Goal: Contribute content

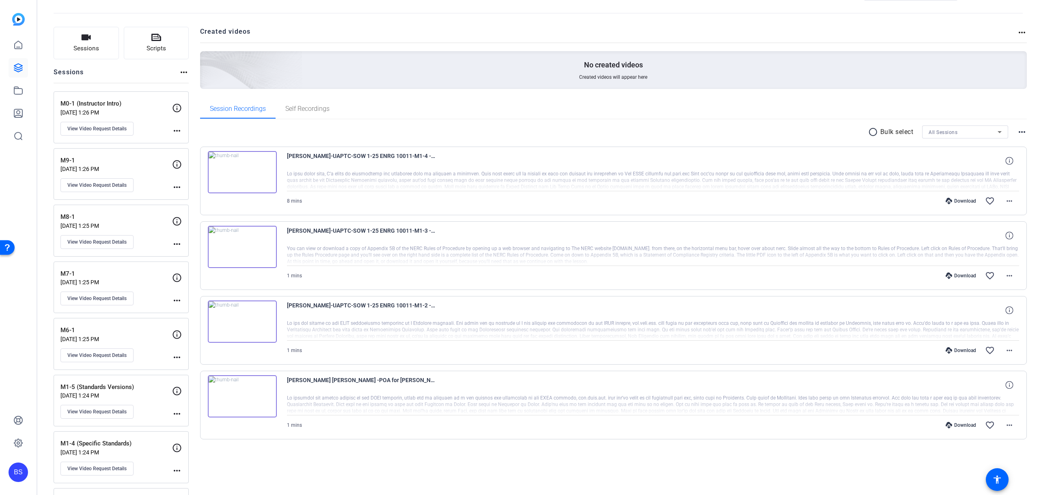
scroll to position [41, 0]
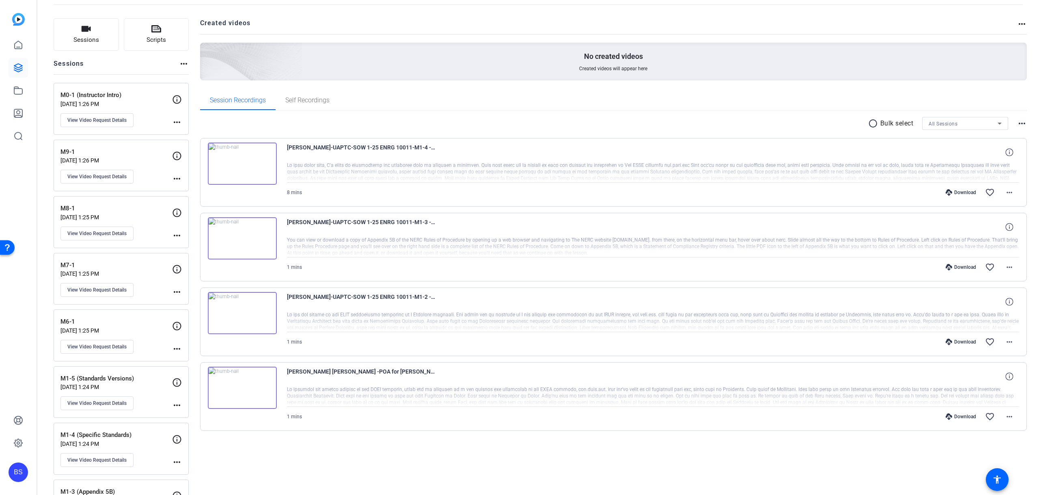
click at [126, 99] on div "M0-1 (Instructor Intro) Jul 08, 2025 @ 1:26 PM View Video Request Details" at bounding box center [116, 108] width 112 height 37
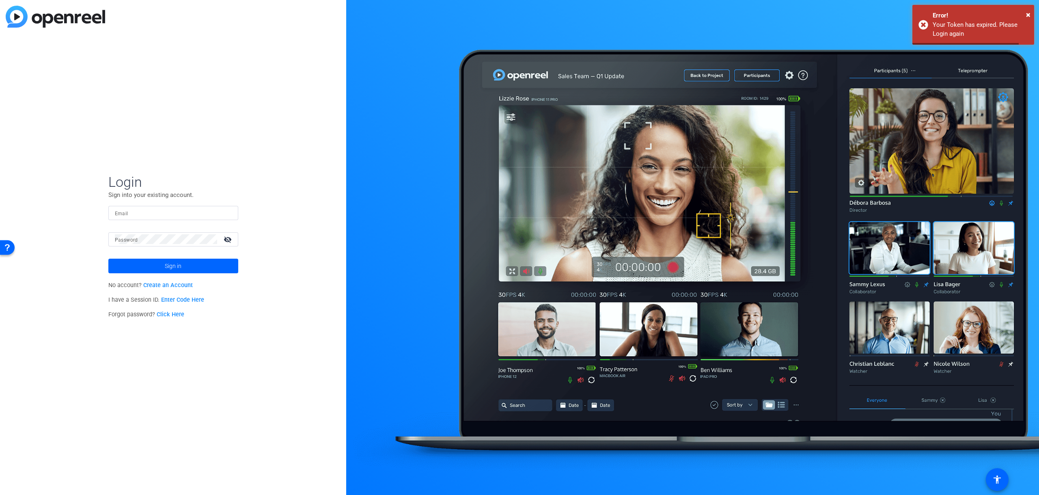
type input "brian.sly@idesignedu.org"
click at [155, 263] on span at bounding box center [173, 265] width 130 height 19
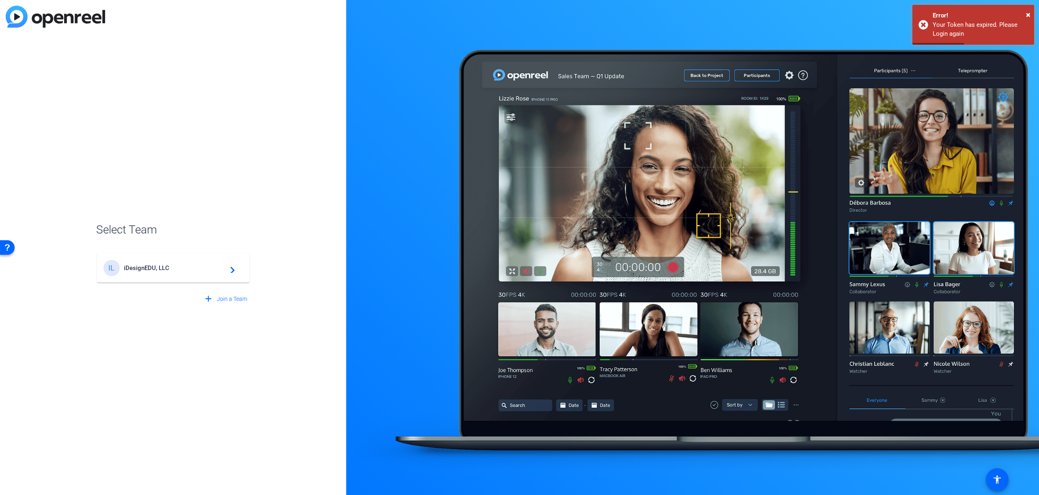
click at [170, 263] on div "IL iDesignEDU, LLC navigate_next" at bounding box center [173, 268] width 140 height 16
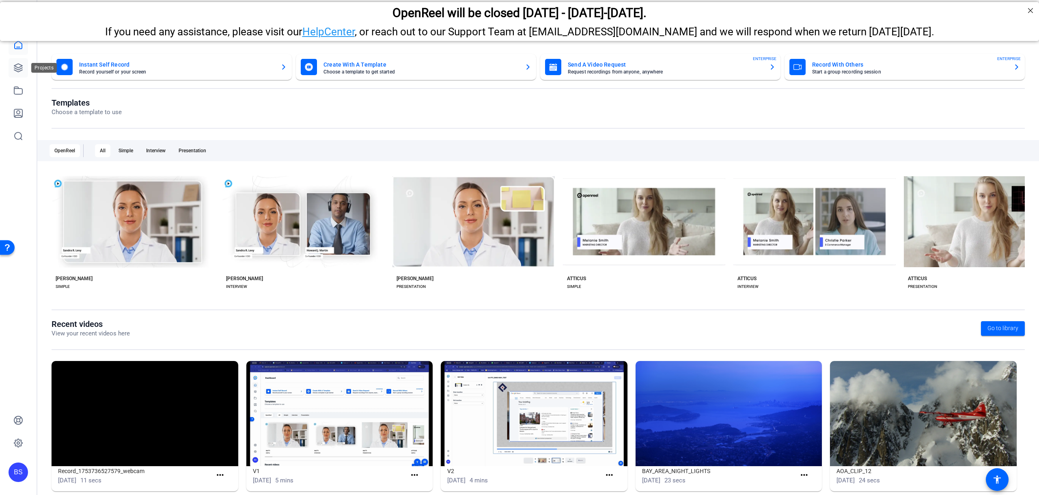
click at [19, 65] on icon at bounding box center [18, 68] width 10 height 10
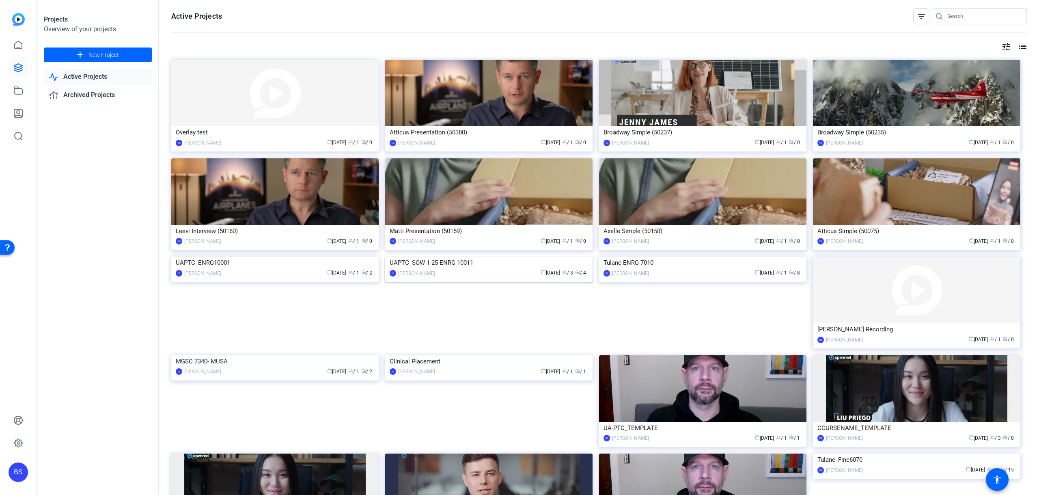
click at [438, 269] on div "UAPTC_SOW 1-25 ENRG 10011" at bounding box center [489, 262] width 198 height 12
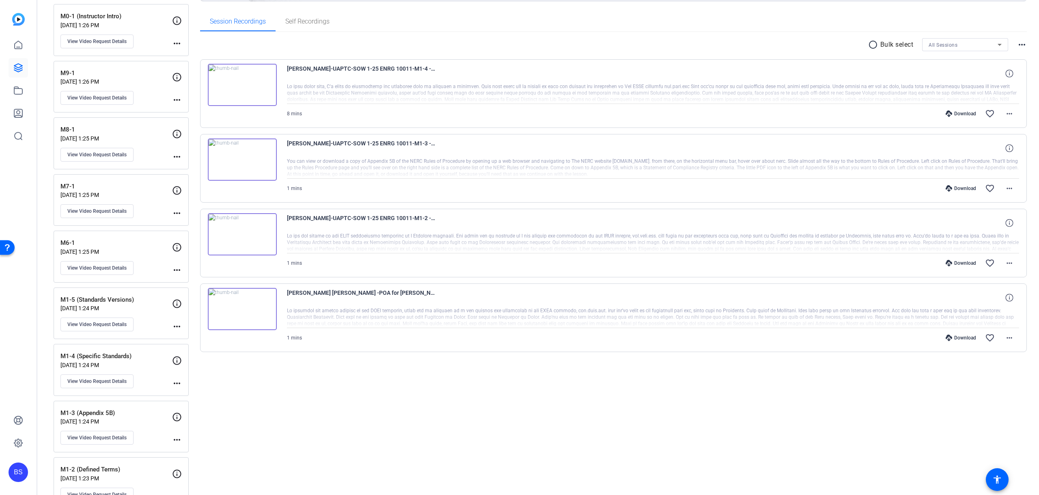
scroll to position [122, 0]
click at [99, 207] on span "View Video Request Details" at bounding box center [96, 208] width 59 height 6
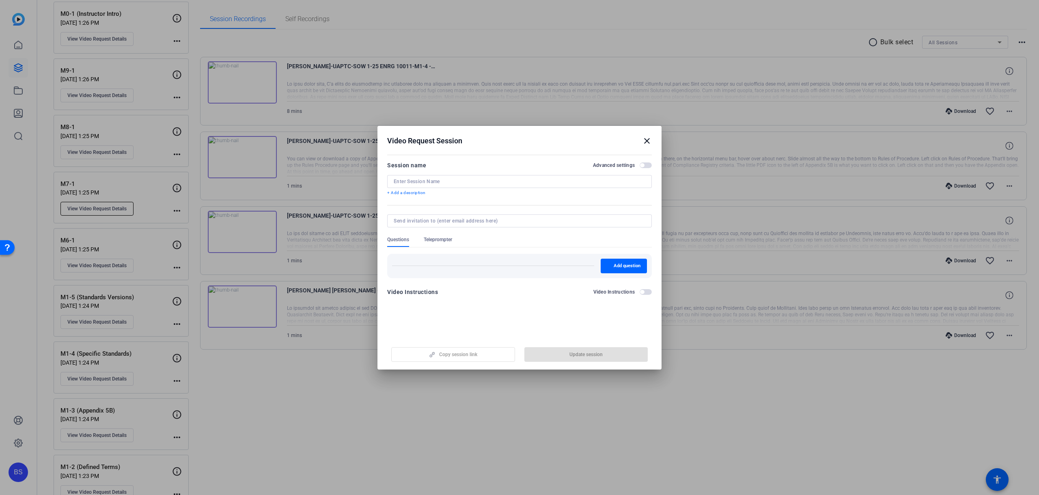
type input "M7-1"
click at [464, 352] on span "Copy session link" at bounding box center [458, 354] width 38 height 6
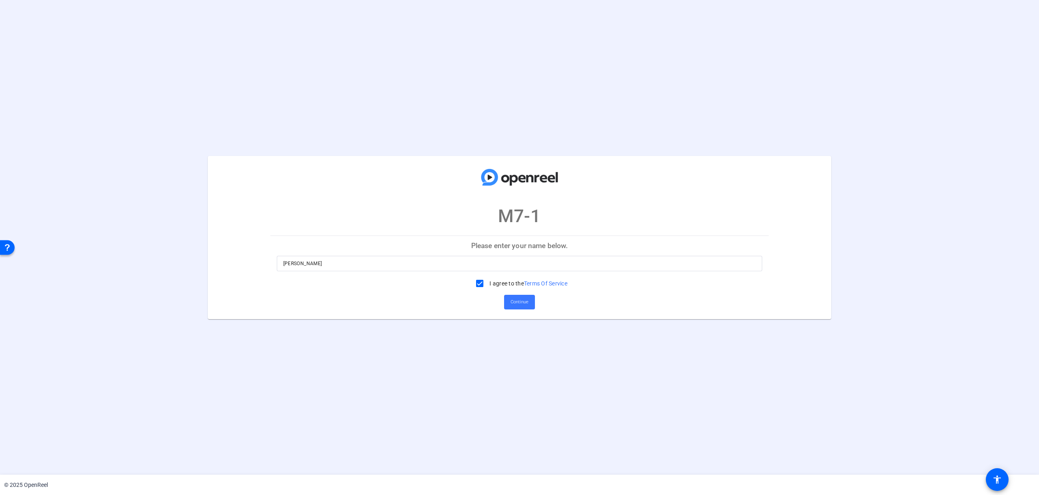
click at [512, 246] on p "Please enter your name below." at bounding box center [519, 245] width 499 height 19
click at [527, 304] on span "Continue" at bounding box center [520, 302] width 18 height 12
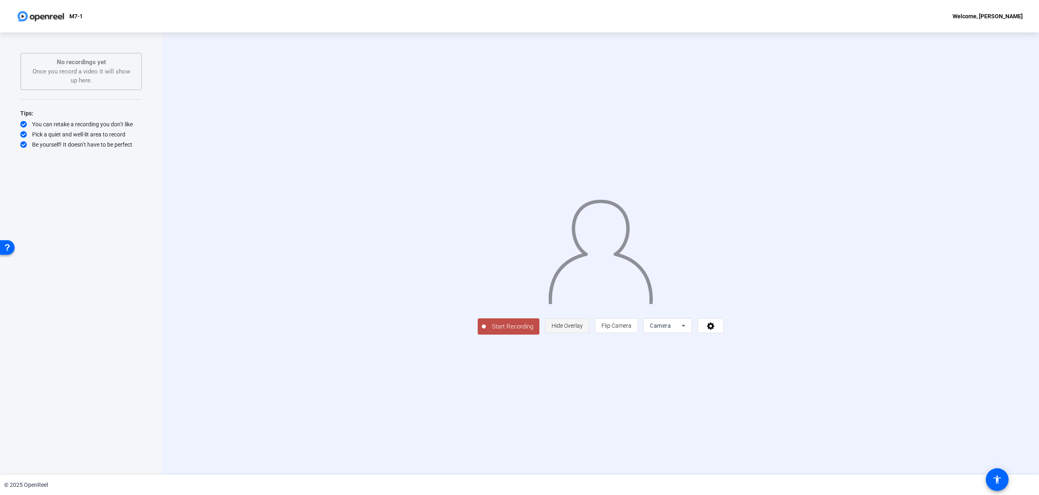
click at [583, 329] on span "Hide Overlay" at bounding box center [567, 325] width 31 height 6
click at [584, 330] on span "Show Overlay" at bounding box center [567, 326] width 34 height 6
click at [583, 329] on span "Hide Overlay" at bounding box center [567, 325] width 31 height 6
click at [683, 331] on div "Camera" at bounding box center [667, 326] width 32 height 10
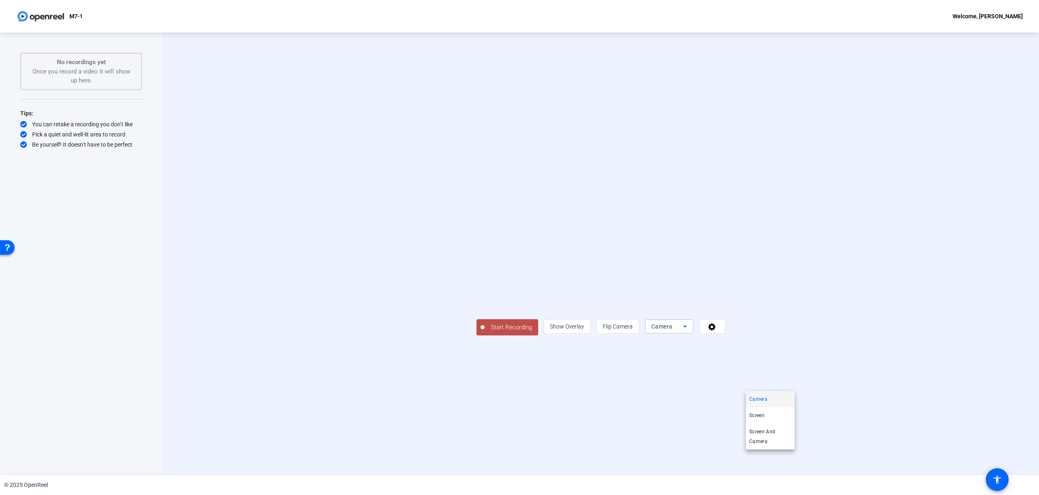
click at [816, 384] on div at bounding box center [519, 247] width 1039 height 495
click at [717, 330] on icon at bounding box center [711, 326] width 9 height 8
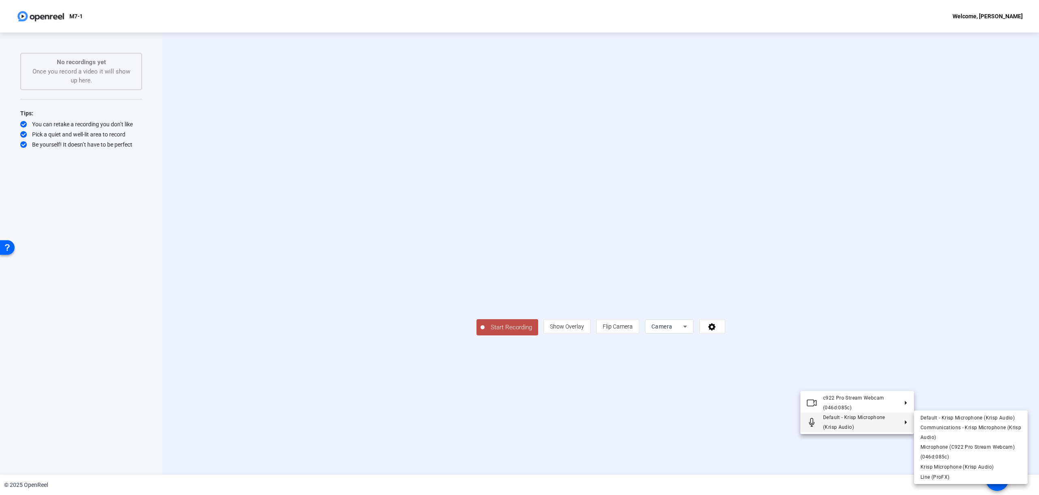
click at [908, 342] on div at bounding box center [519, 247] width 1039 height 495
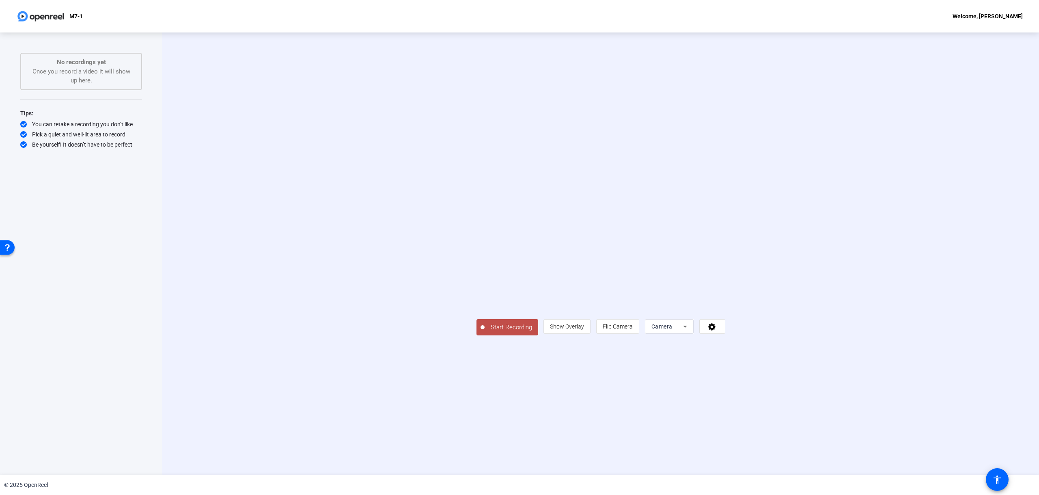
click at [485, 332] on span "Start Recording" at bounding box center [512, 327] width 54 height 9
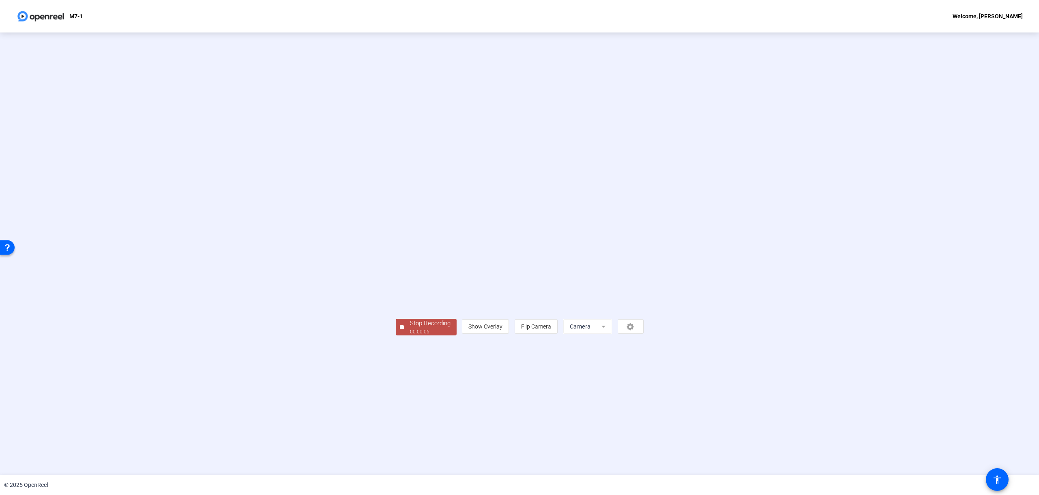
click at [410, 335] on div "00:00:06" at bounding box center [430, 331] width 41 height 7
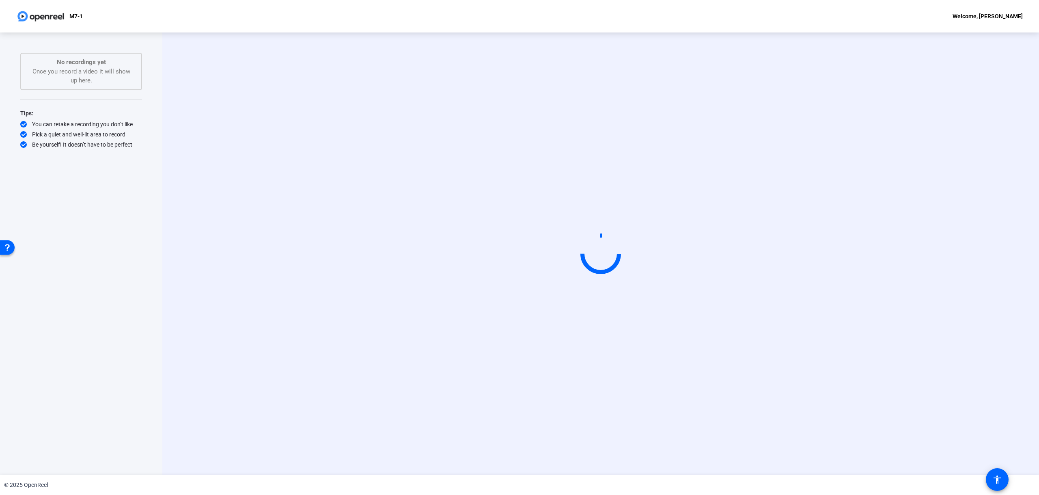
click at [100, 15] on div "M7-1 Welcome, [PERSON_NAME]" at bounding box center [519, 16] width 1039 height 32
drag, startPoint x: 70, startPoint y: 16, endPoint x: 17, endPoint y: 16, distance: 52.8
click at [16, 16] on div "M7-1 Welcome, [PERSON_NAME]" at bounding box center [519, 16] width 1039 height 32
click at [87, 19] on div "M7-1 Welcome, [PERSON_NAME]" at bounding box center [519, 16] width 1039 height 32
drag, startPoint x: 70, startPoint y: 15, endPoint x: 86, endPoint y: 16, distance: 15.5
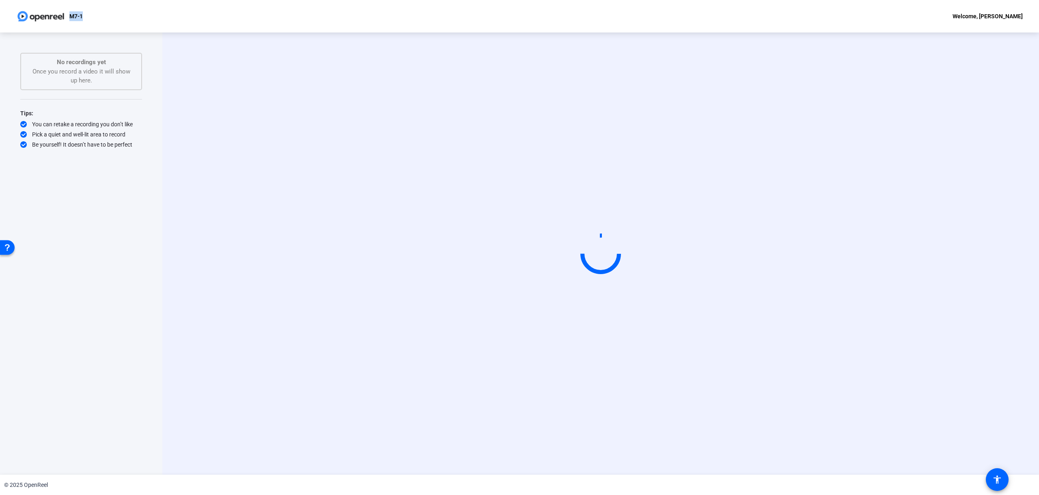
click at [86, 16] on div "M7-1 Welcome, [PERSON_NAME]" at bounding box center [519, 16] width 1039 height 32
click at [88, 16] on div "M7-1 Welcome, [PERSON_NAME]" at bounding box center [519, 16] width 1039 height 32
click at [106, 212] on div "Start Recording No recordings yet Once you record a video it will show up here.…" at bounding box center [81, 245] width 122 height 384
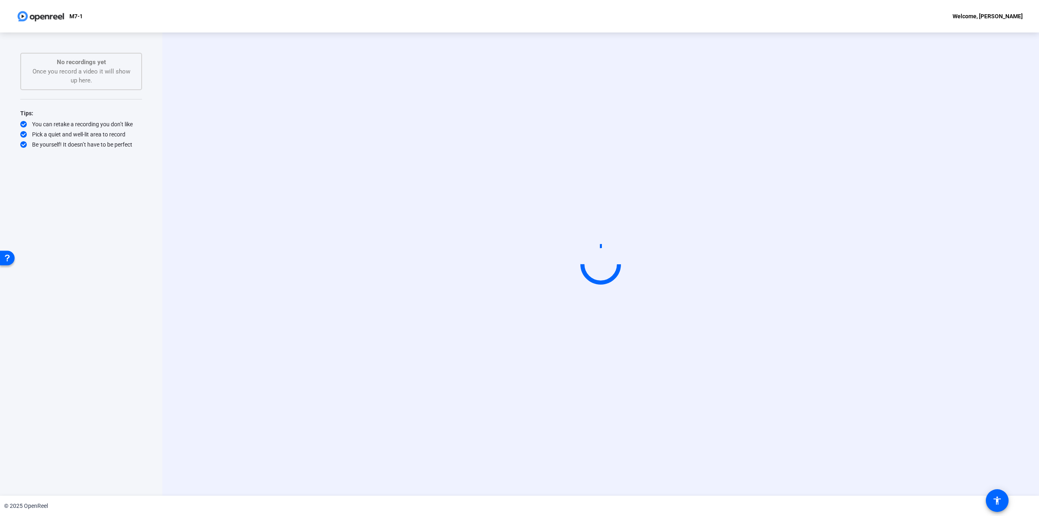
click at [560, 78] on div "Start Recording" at bounding box center [600, 263] width 877 height 463
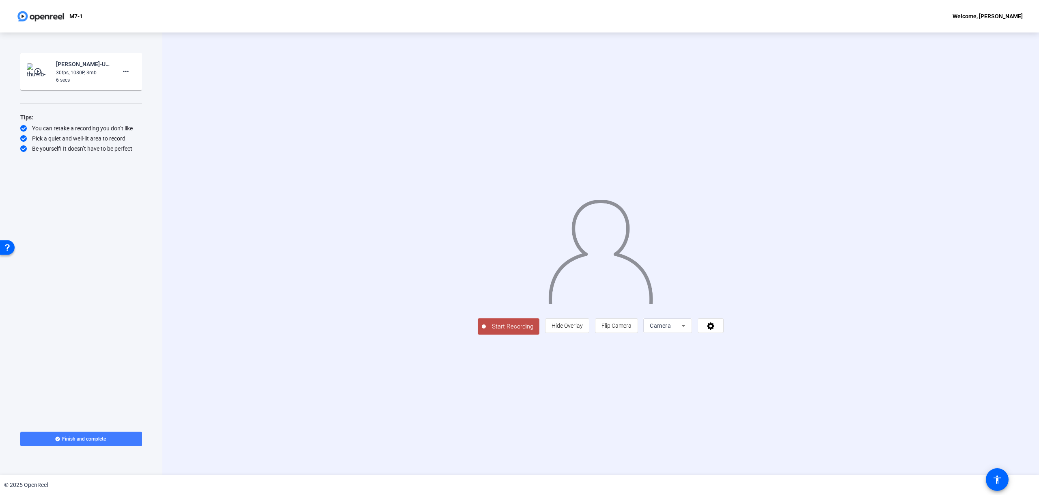
click at [85, 439] on span "Finish and complete" at bounding box center [84, 438] width 44 height 6
